Goal: Information Seeking & Learning: Learn about a topic

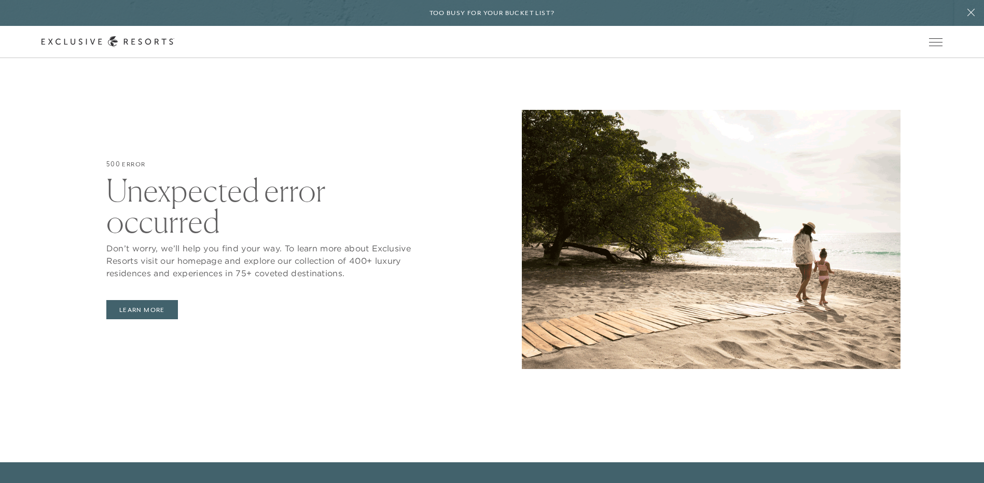
scroll to position [156, 0]
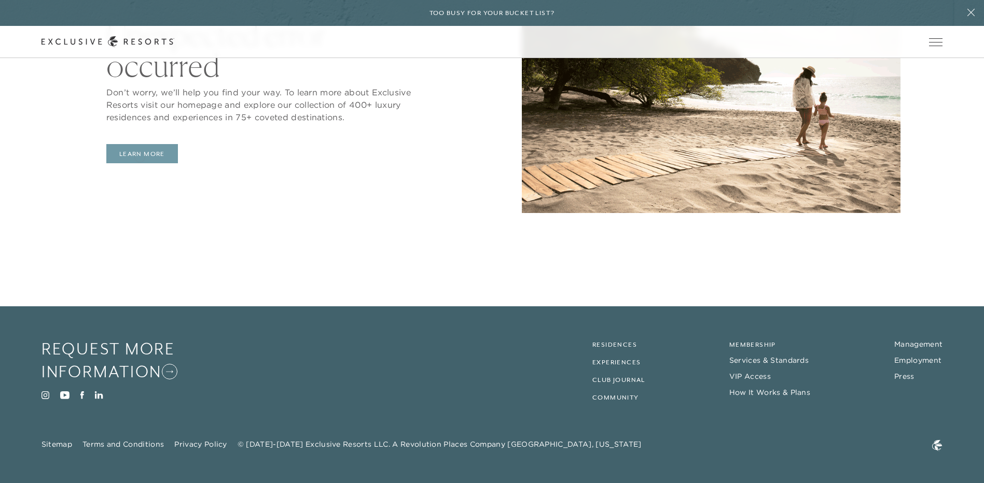
click at [140, 156] on button "Learn More" at bounding box center [142, 154] width 72 height 20
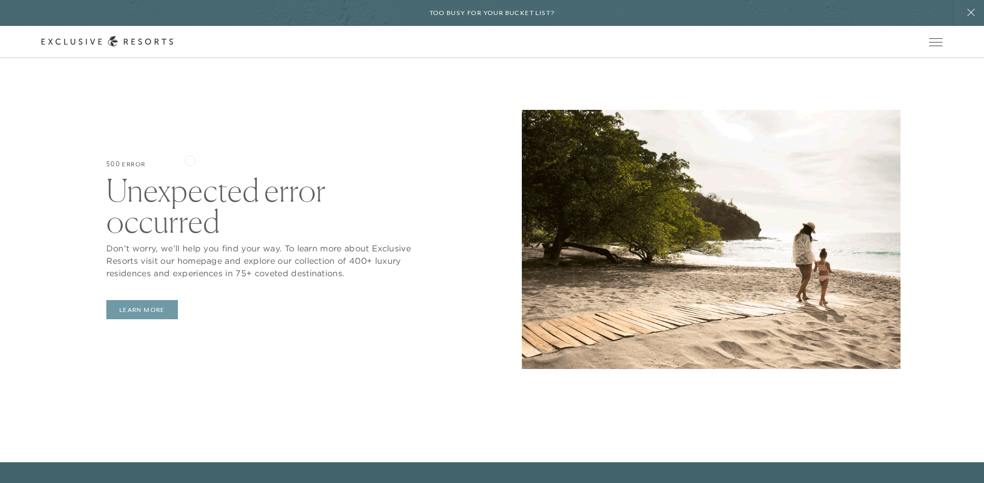
scroll to position [156, 0]
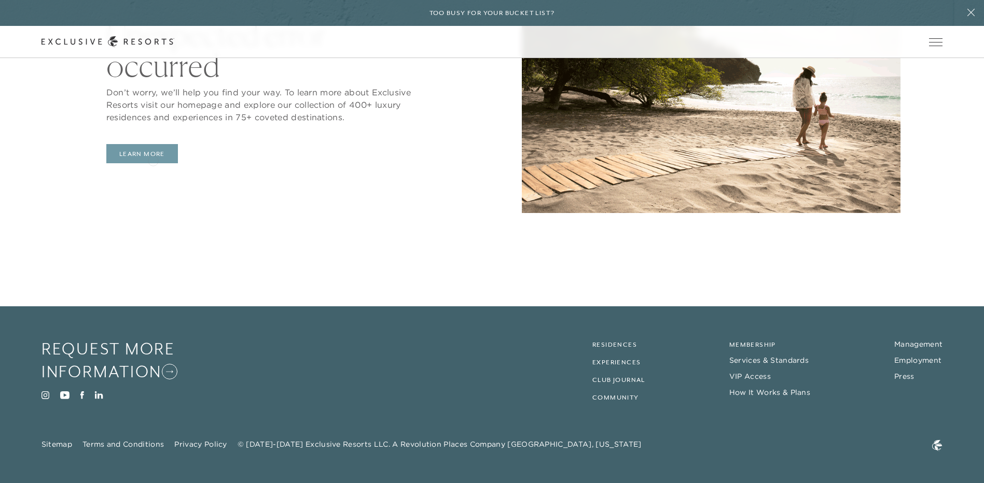
click at [153, 160] on button "Learn More" at bounding box center [142, 154] width 72 height 20
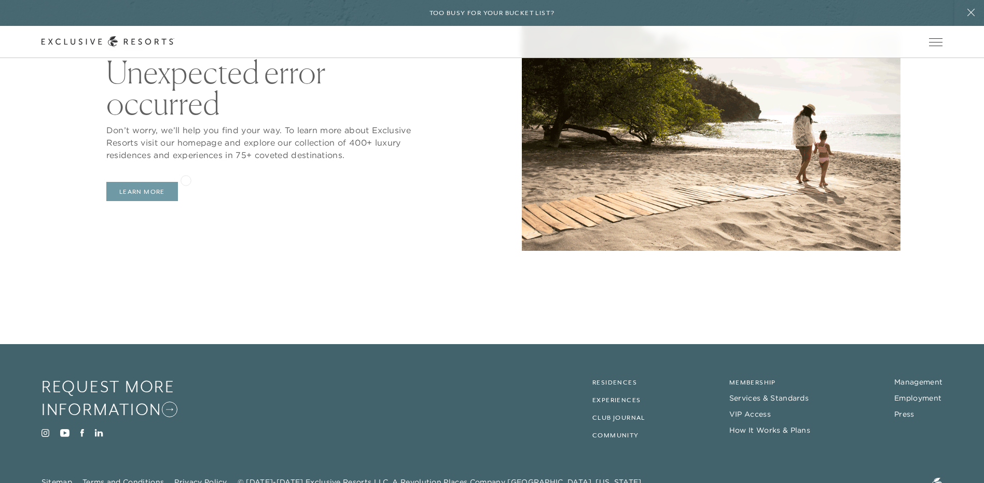
scroll to position [138, 0]
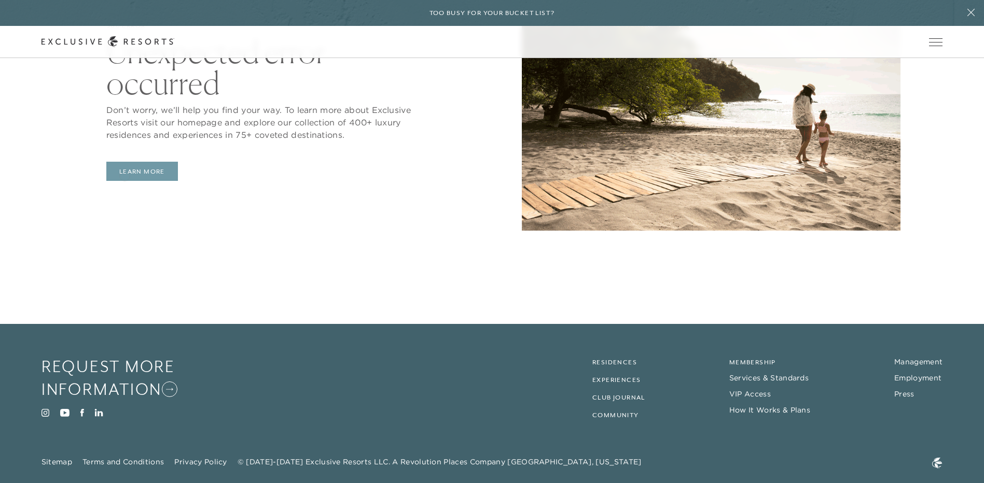
click at [124, 175] on button "Learn More" at bounding box center [142, 172] width 72 height 20
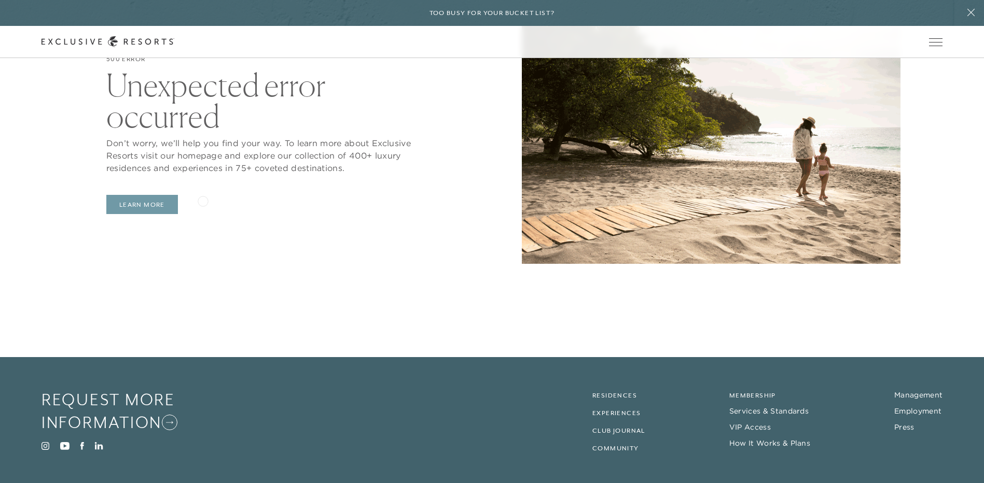
scroll to position [156, 0]
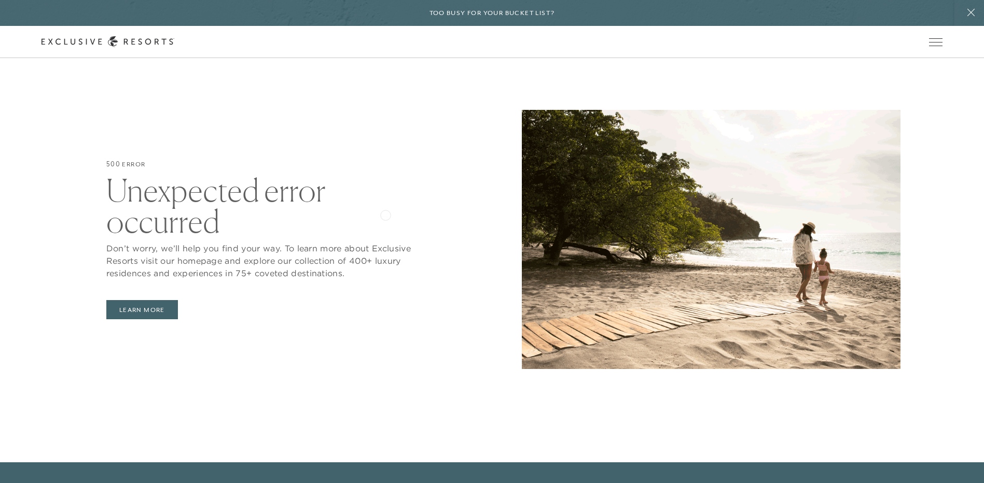
scroll to position [138, 0]
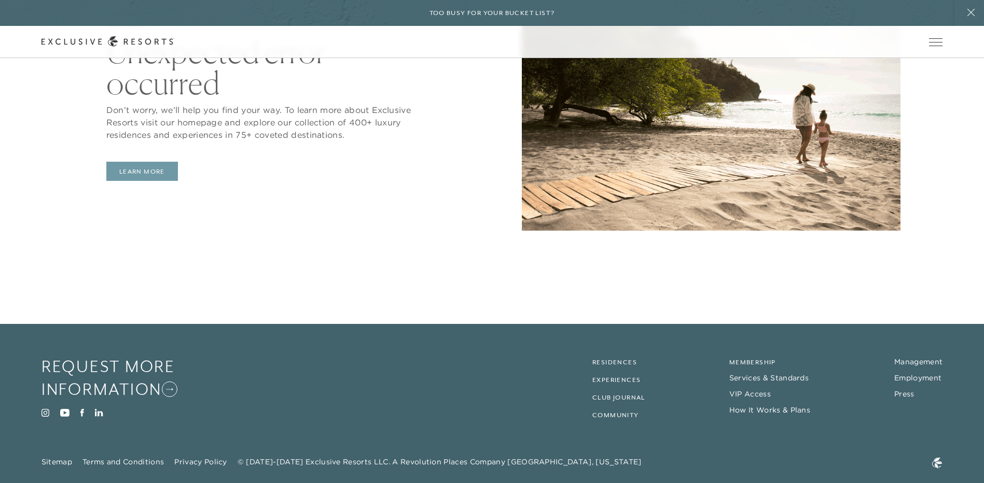
click at [146, 174] on button "Learn More" at bounding box center [142, 172] width 72 height 20
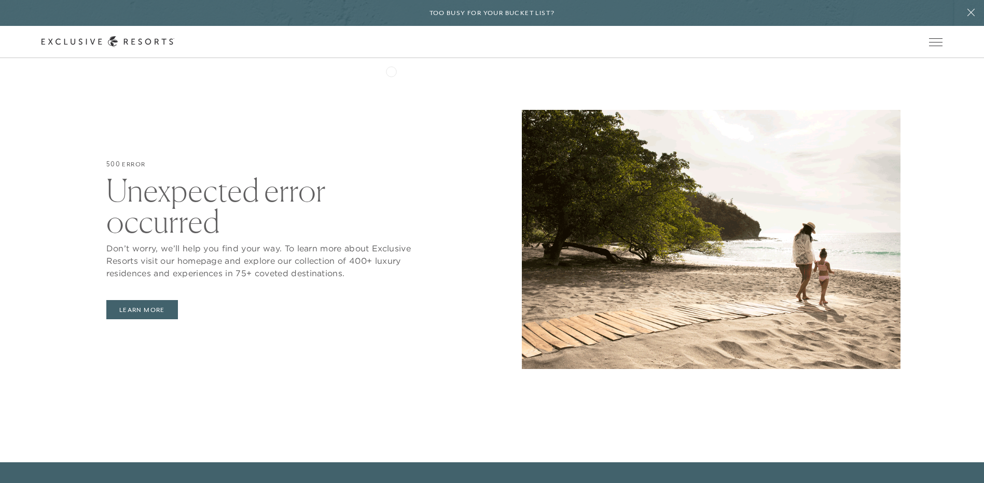
click at [0, 0] on link "The Collection" at bounding box center [0, 0] width 0 height 0
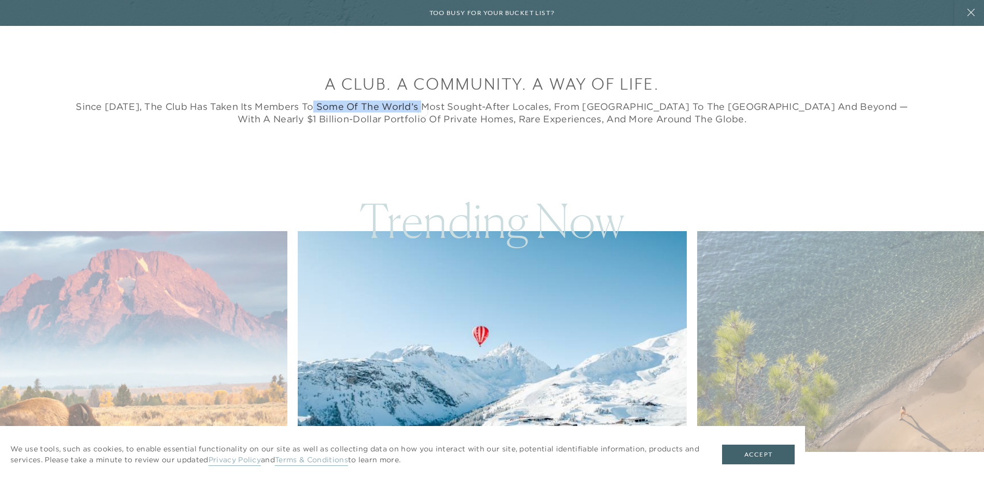
drag, startPoint x: 338, startPoint y: 108, endPoint x: 423, endPoint y: 110, distance: 85.1
click at [423, 110] on h5 "Since [DATE], The Club has taken its Members to some of the world’s most sought…" at bounding box center [492, 113] width 839 height 24
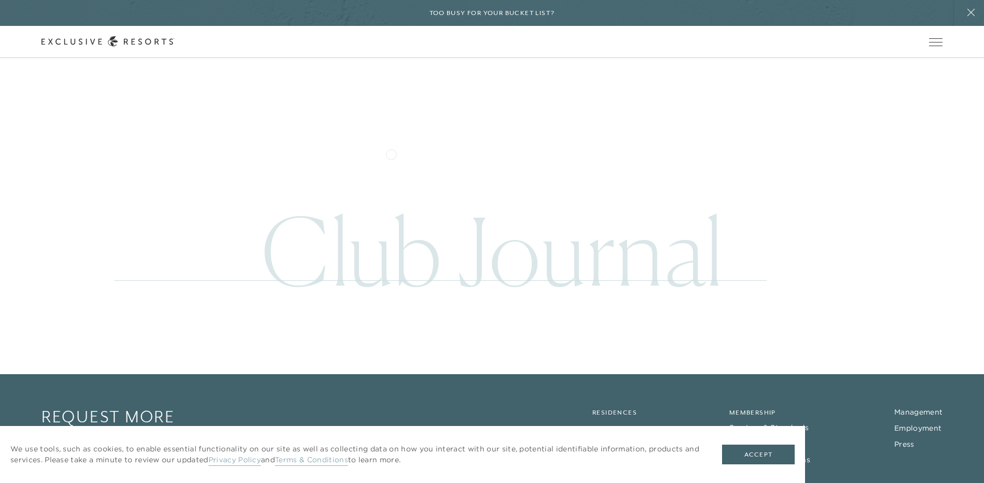
scroll to position [4888, 0]
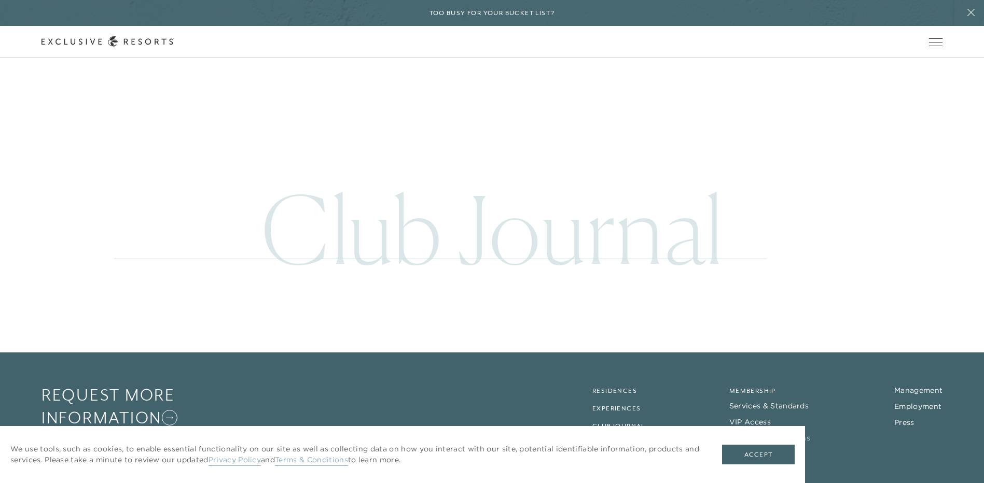
click at [752, 434] on link "How It Works & Plans" at bounding box center [769, 438] width 81 height 9
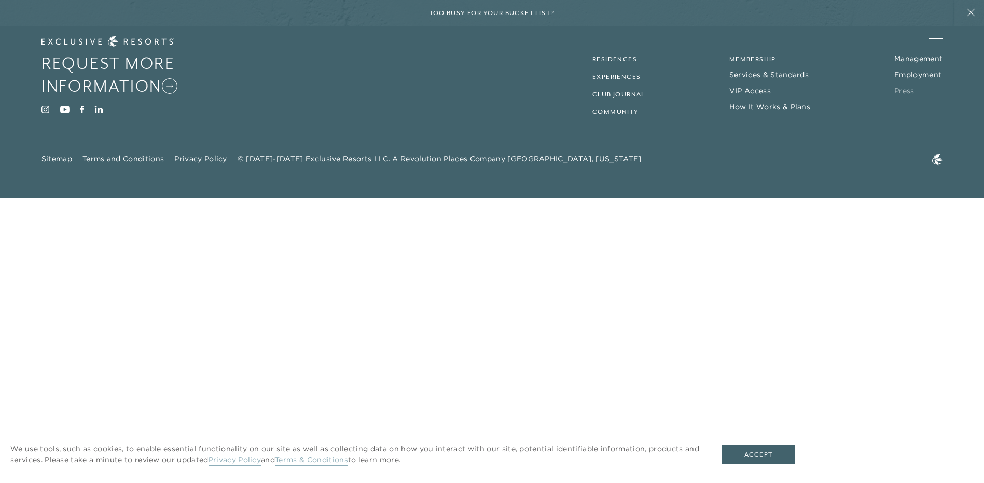
click at [902, 92] on link "Press" at bounding box center [904, 90] width 20 height 9
click at [901, 91] on link "Press" at bounding box center [904, 90] width 20 height 9
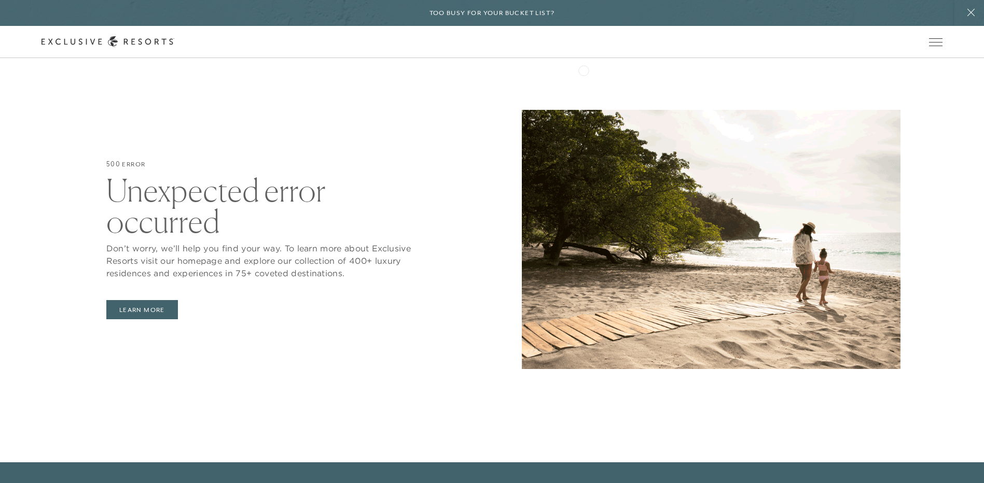
click at [0, 0] on link "Community" at bounding box center [0, 0] width 0 height 0
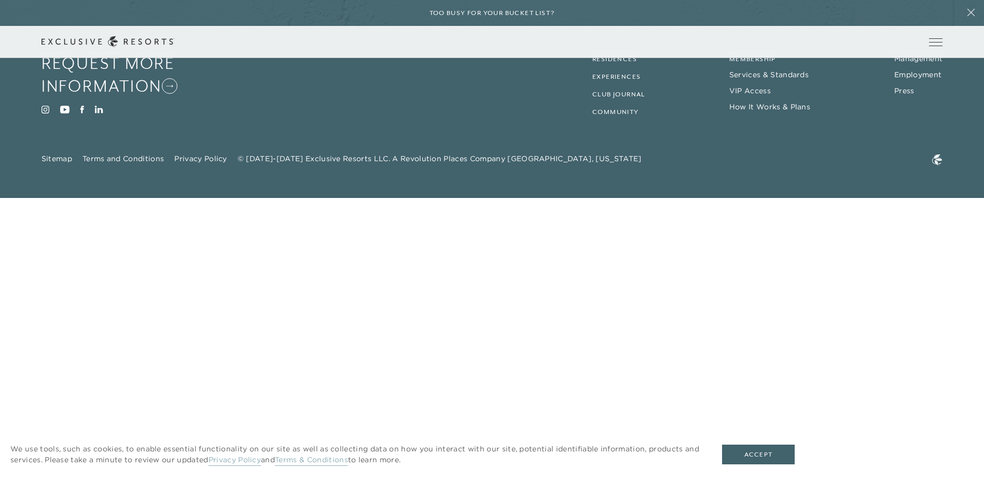
click at [0, 0] on link "Membership" at bounding box center [0, 0] width 0 height 0
click at [0, 0] on link "Services & Standards" at bounding box center [0, 0] width 0 height 0
click at [0, 0] on link "Experience Collection" at bounding box center [0, 0] width 0 height 0
click at [0, 0] on link "Residence Collection" at bounding box center [0, 0] width 0 height 0
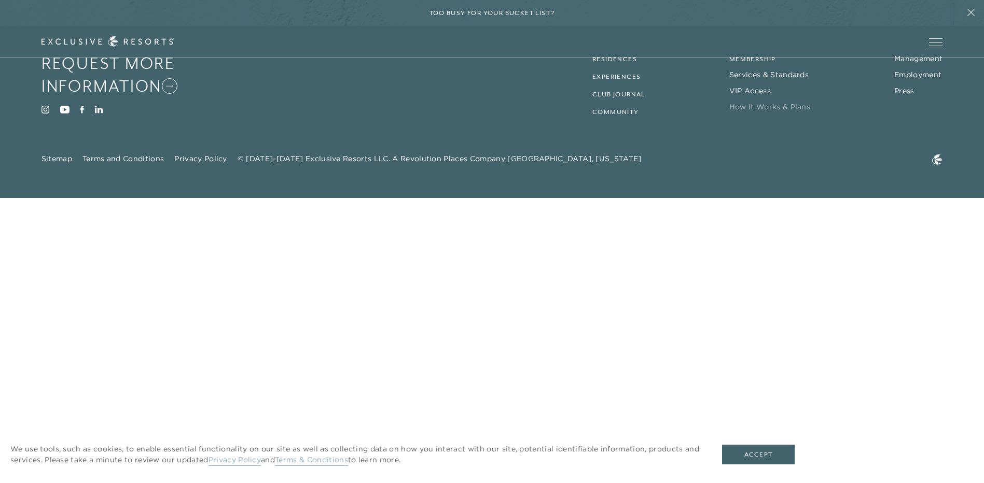
click at [756, 106] on link "How It Works & Plans" at bounding box center [769, 106] width 81 height 9
